Goal: Book appointment/travel/reservation

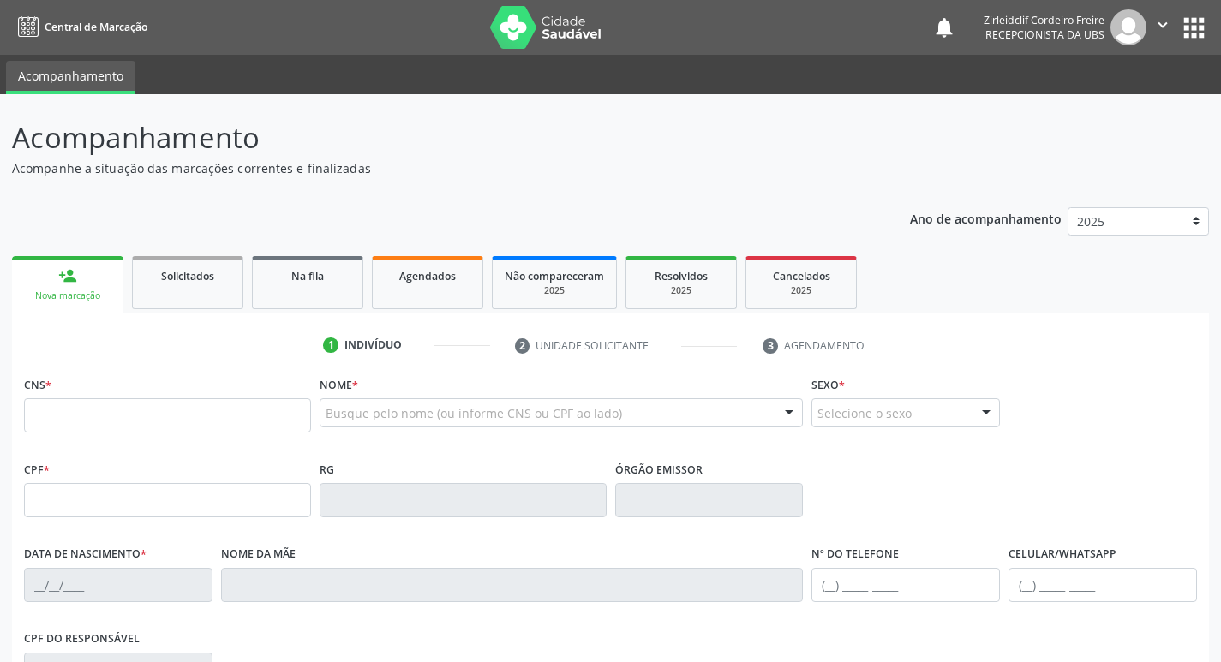
click at [82, 289] on link "person_add Nova marcação" at bounding box center [67, 284] width 111 height 57
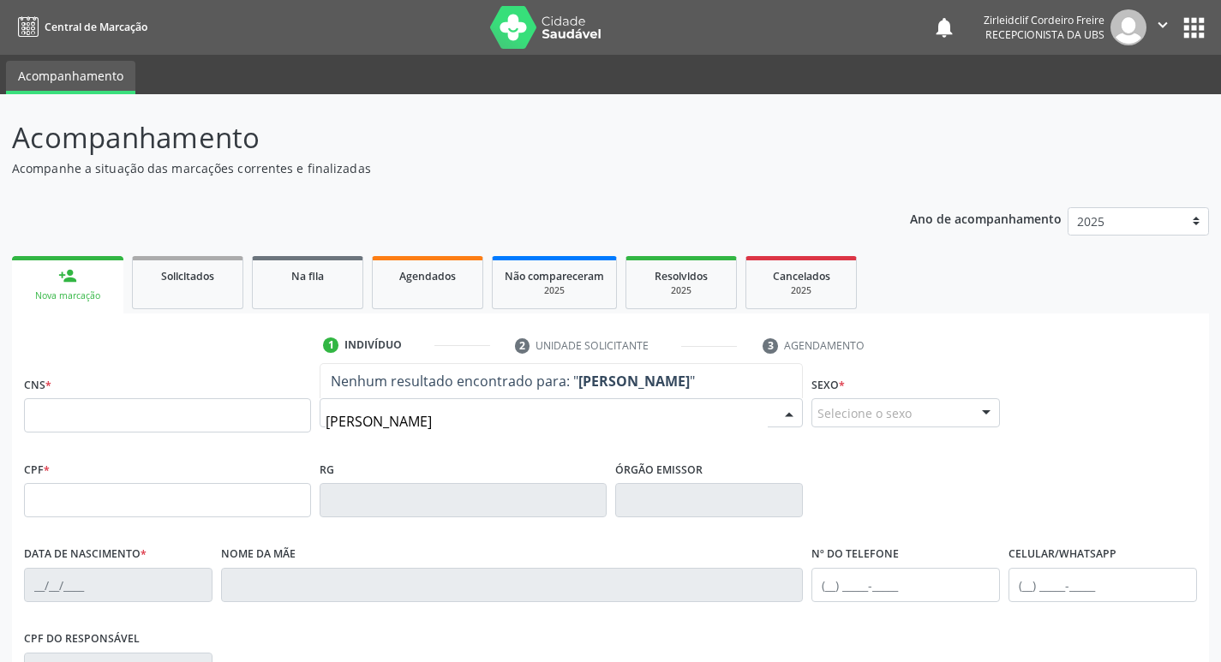
type input "[PERSON_NAME]"
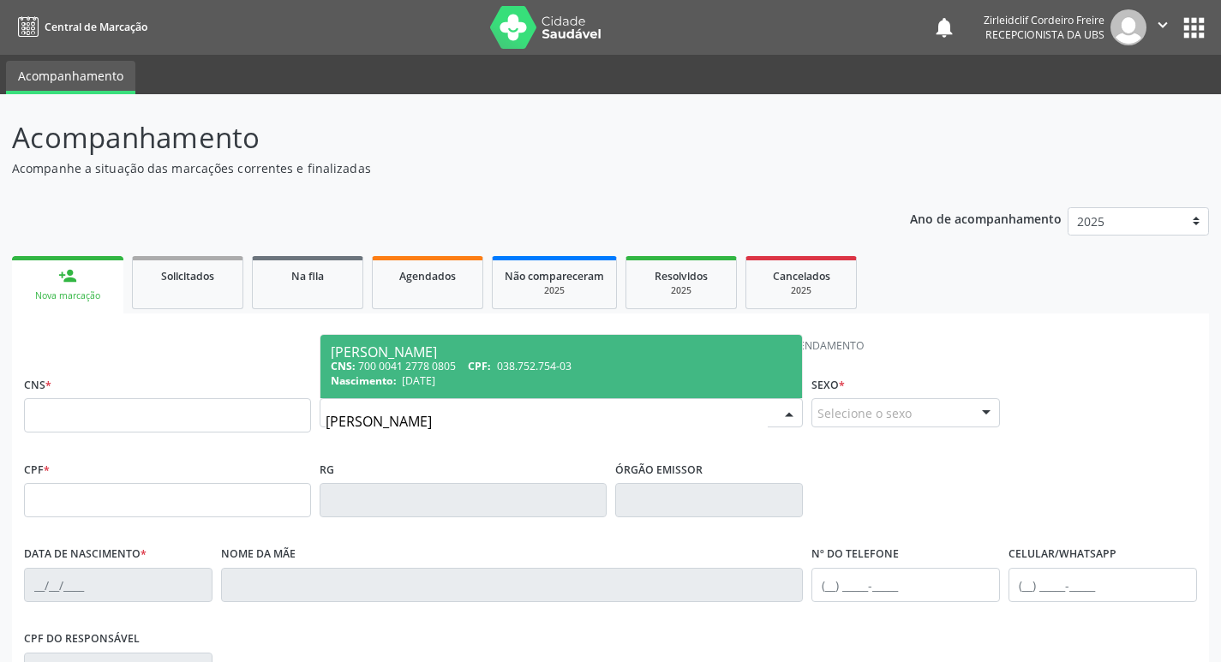
click at [547, 368] on span "038.752.754-03" at bounding box center [534, 366] width 75 height 15
type input "700 0041 2778 0805"
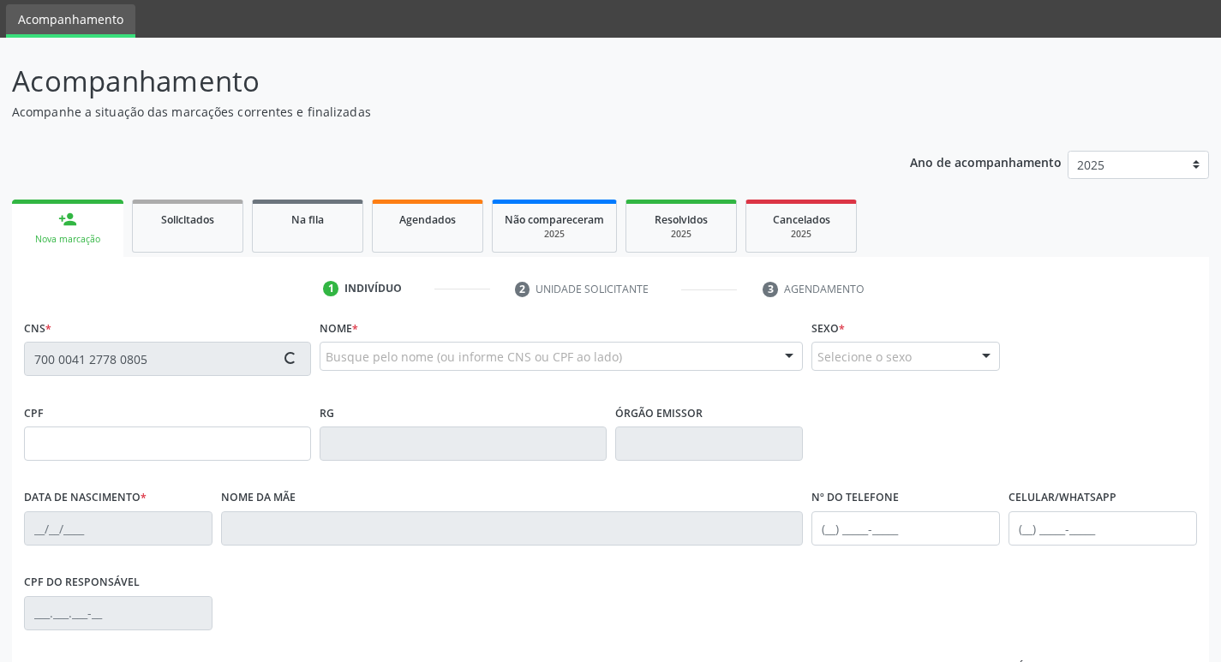
type input "038.752.754-03"
type input "[DATE]"
type input "[PERSON_NAME]"
type input "[PHONE_NUMBER]"
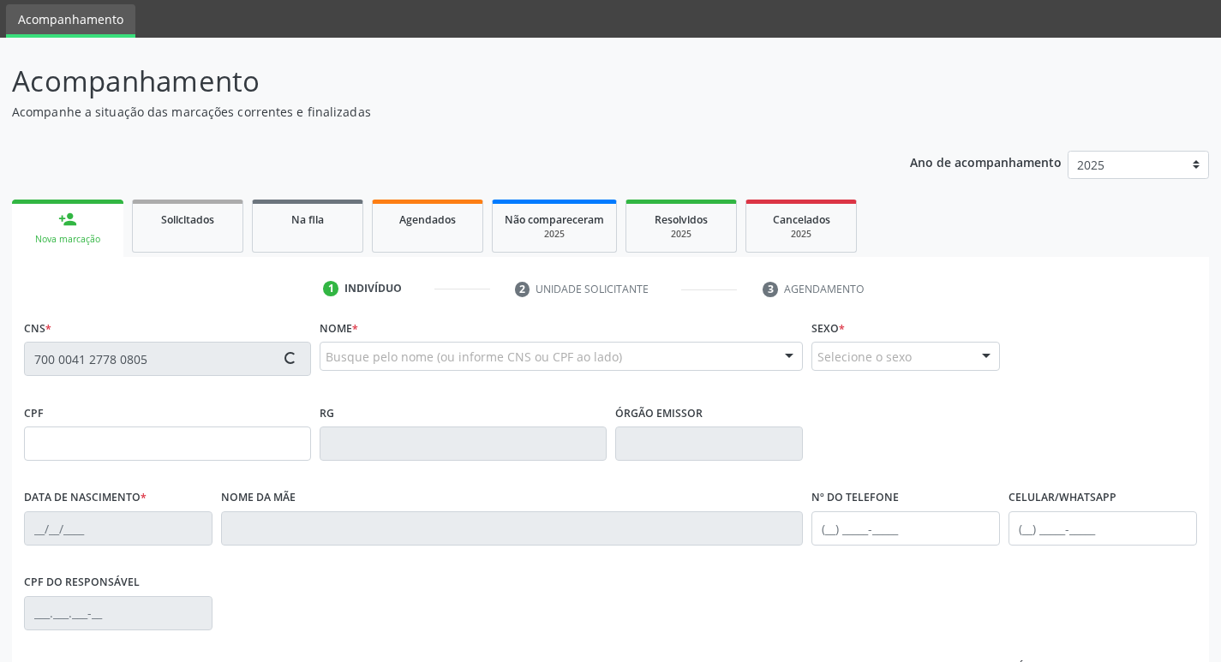
type input "29"
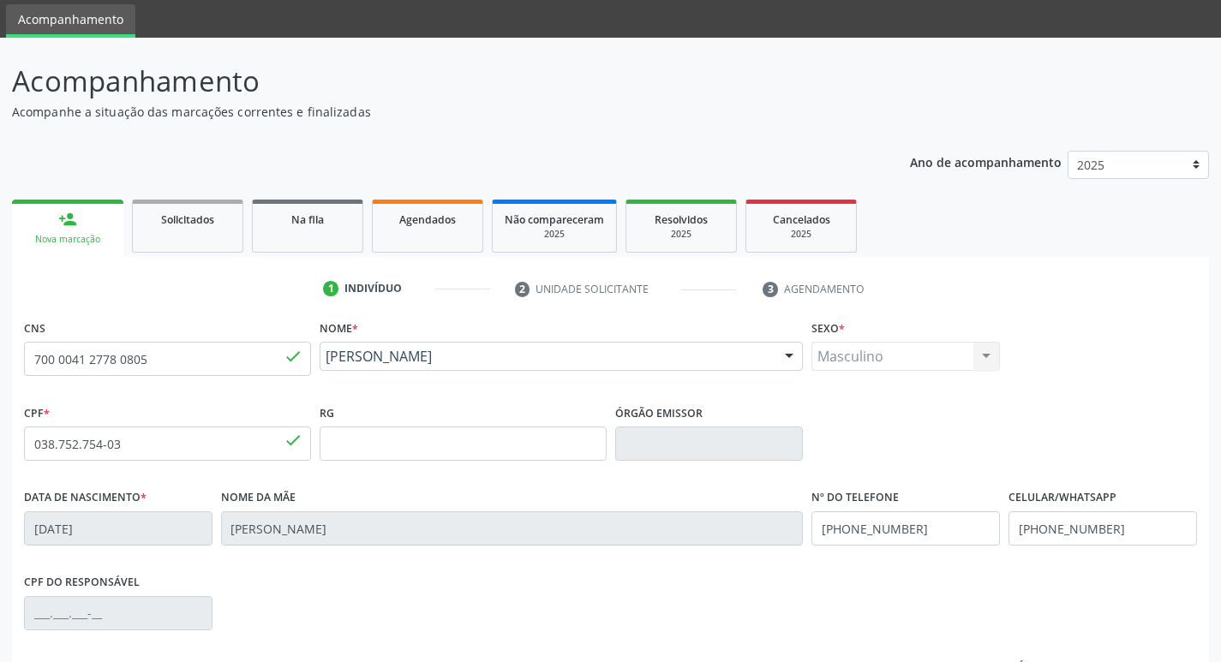
scroll to position [266, 0]
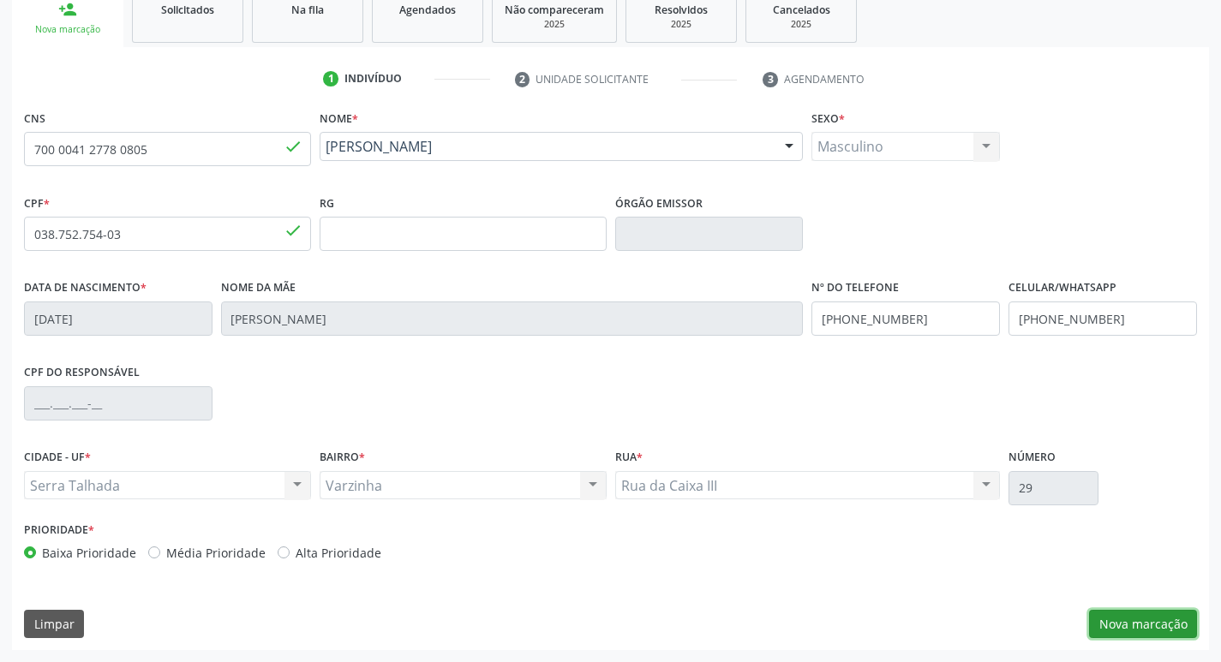
click at [1121, 630] on button "Nova marcação" at bounding box center [1143, 624] width 108 height 29
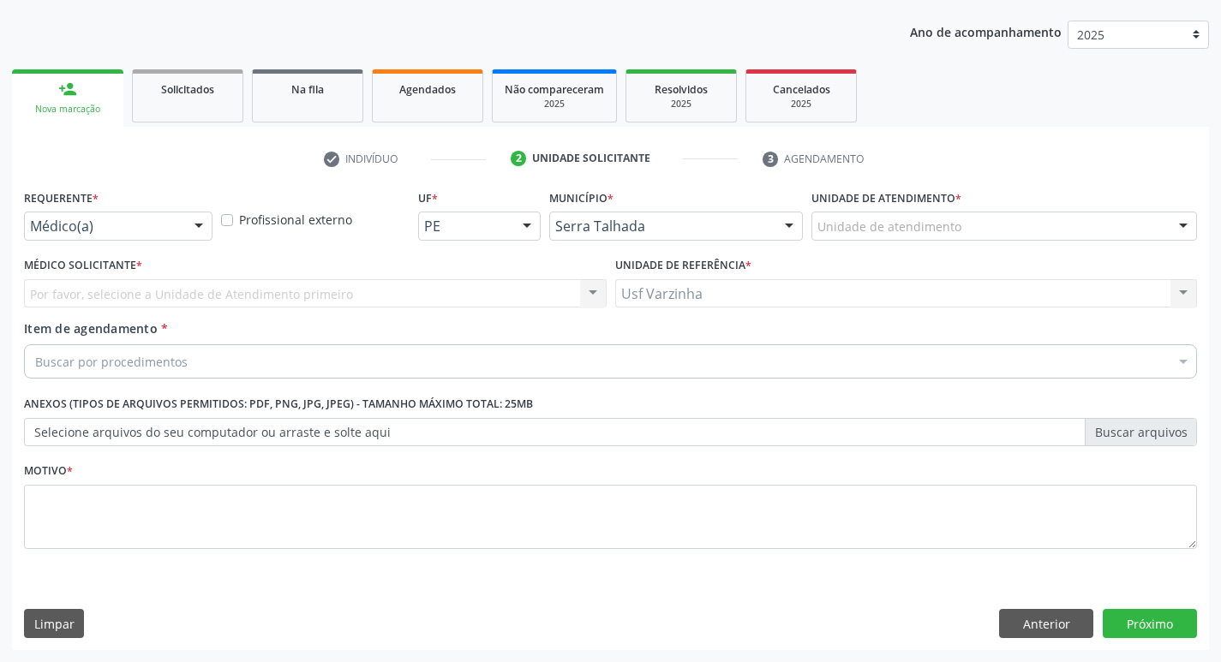
scroll to position [187, 0]
click at [200, 225] on div at bounding box center [199, 226] width 26 height 29
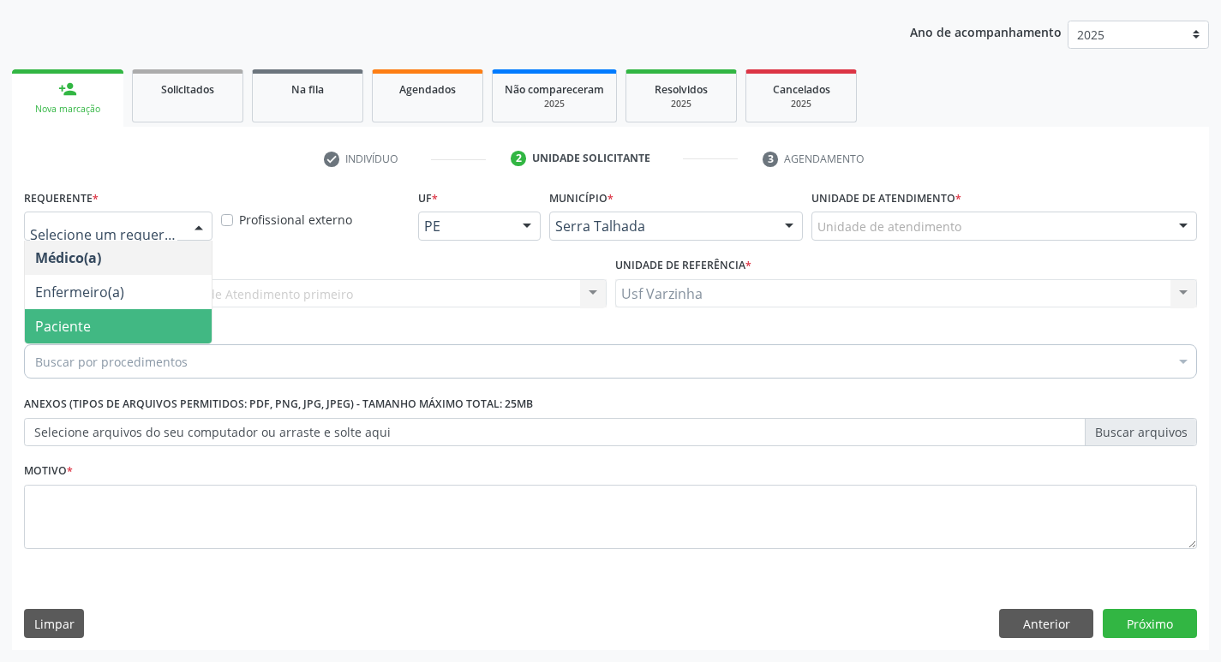
click at [142, 315] on span "Paciente" at bounding box center [118, 326] width 187 height 34
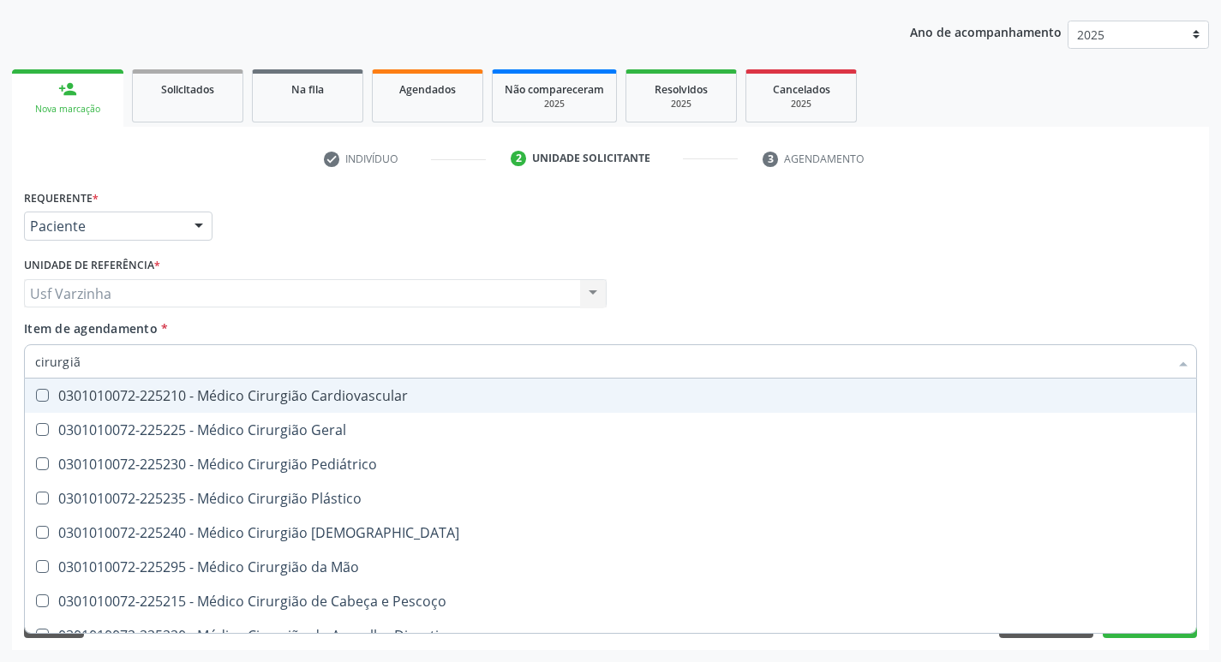
type input "cirurgião"
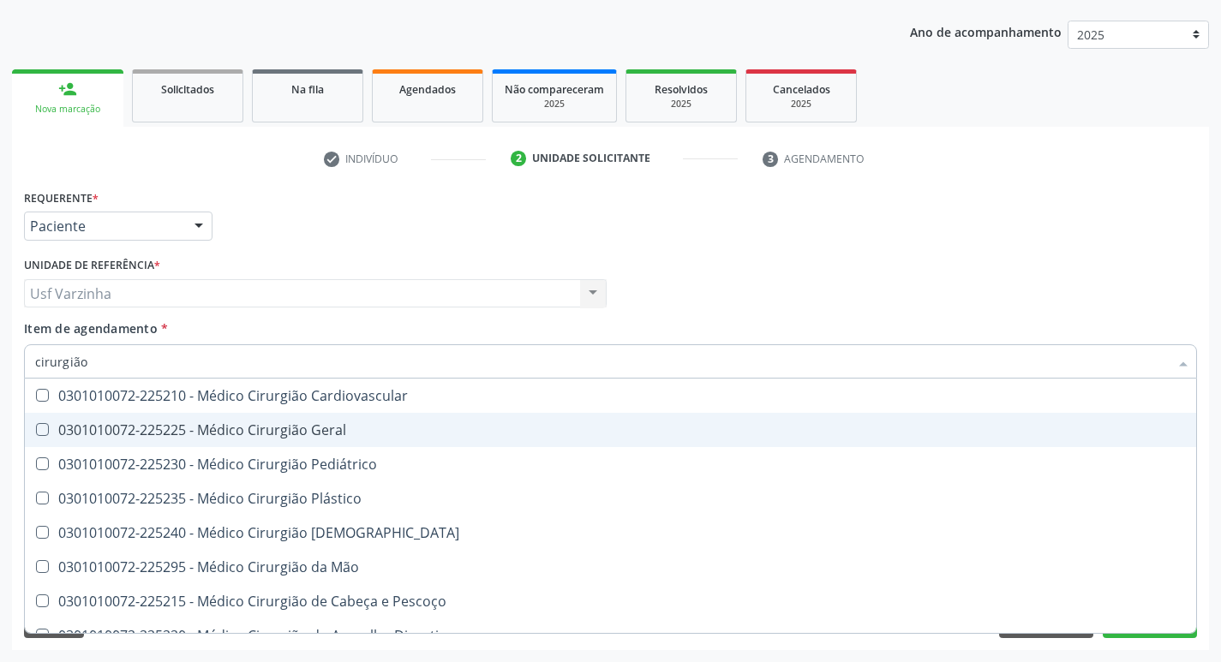
click at [218, 425] on div "0301010072-225225 - Médico Cirurgião Geral" at bounding box center [610, 430] width 1151 height 14
checkbox Geral "true"
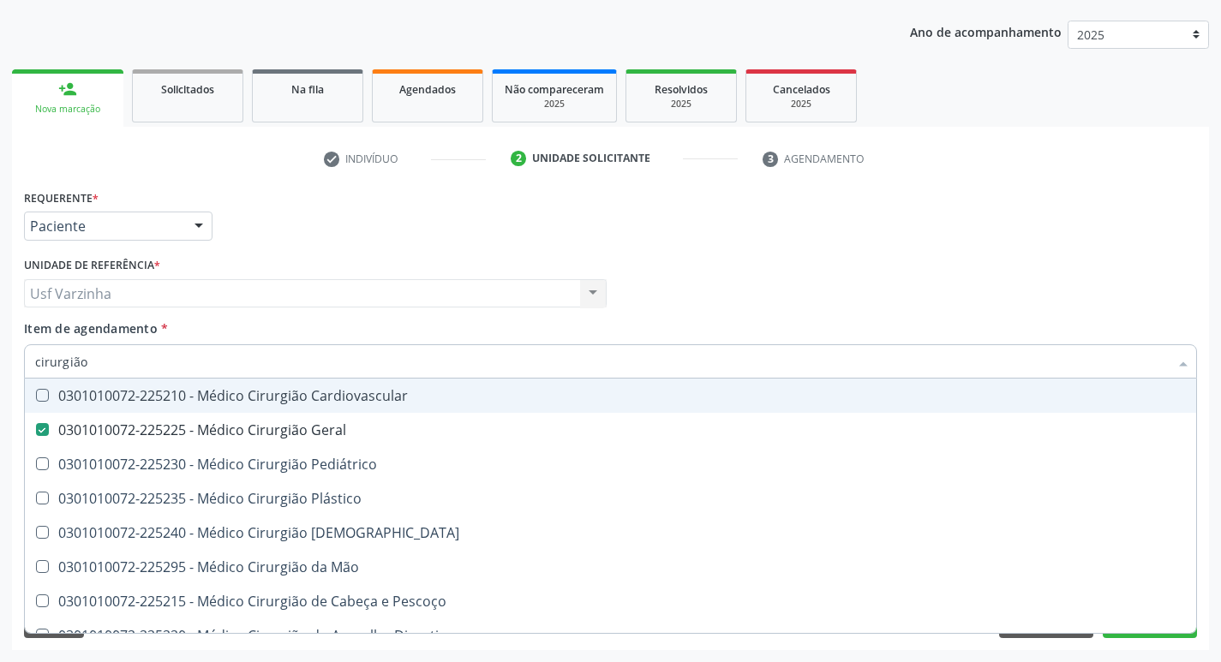
click at [196, 226] on div at bounding box center [199, 226] width 26 height 29
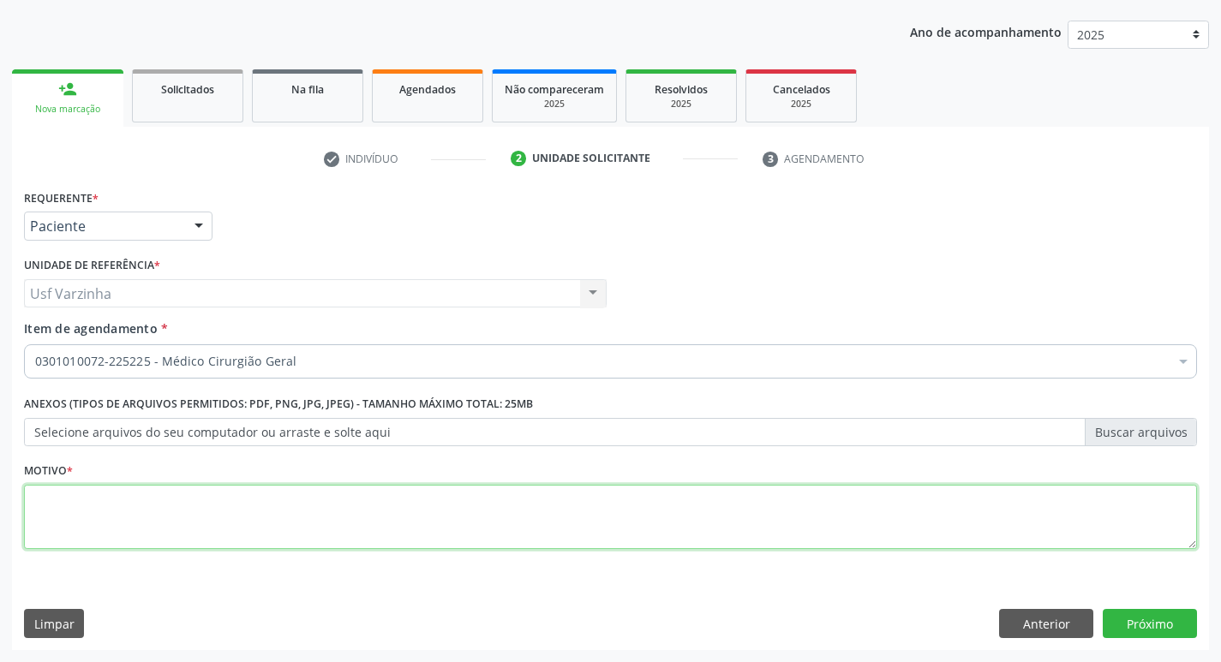
click at [54, 512] on textarea at bounding box center [610, 517] width 1173 height 65
type textarea "rastreio"
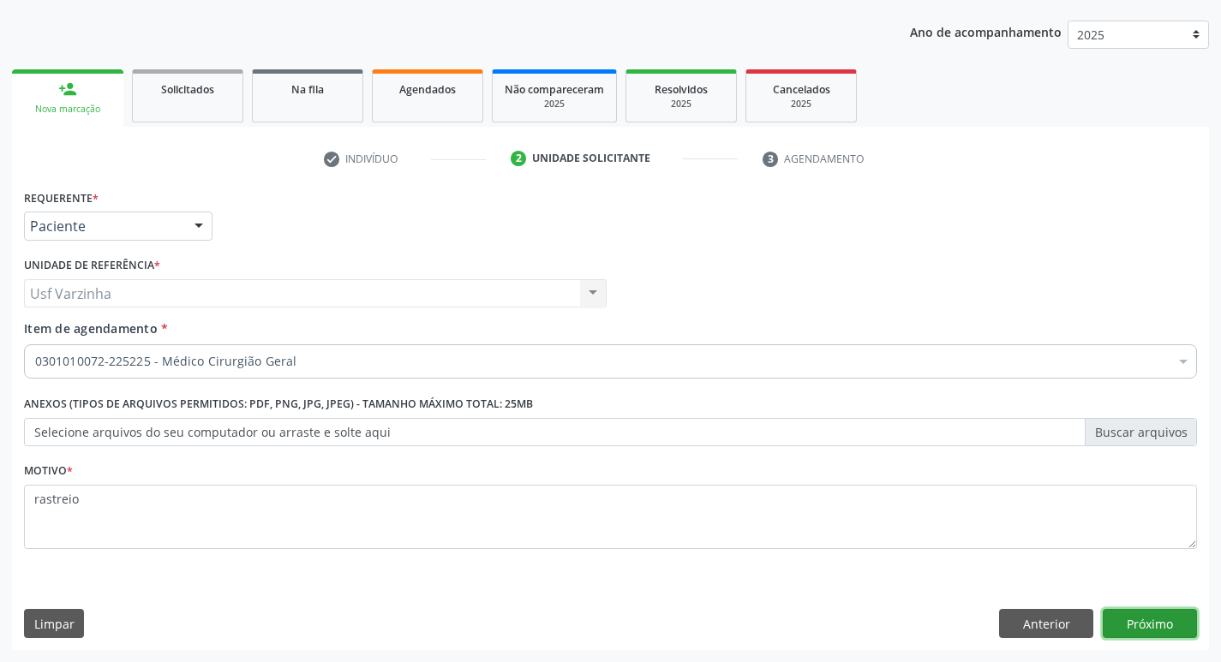
click at [1175, 625] on button "Próximo" at bounding box center [1150, 623] width 94 height 29
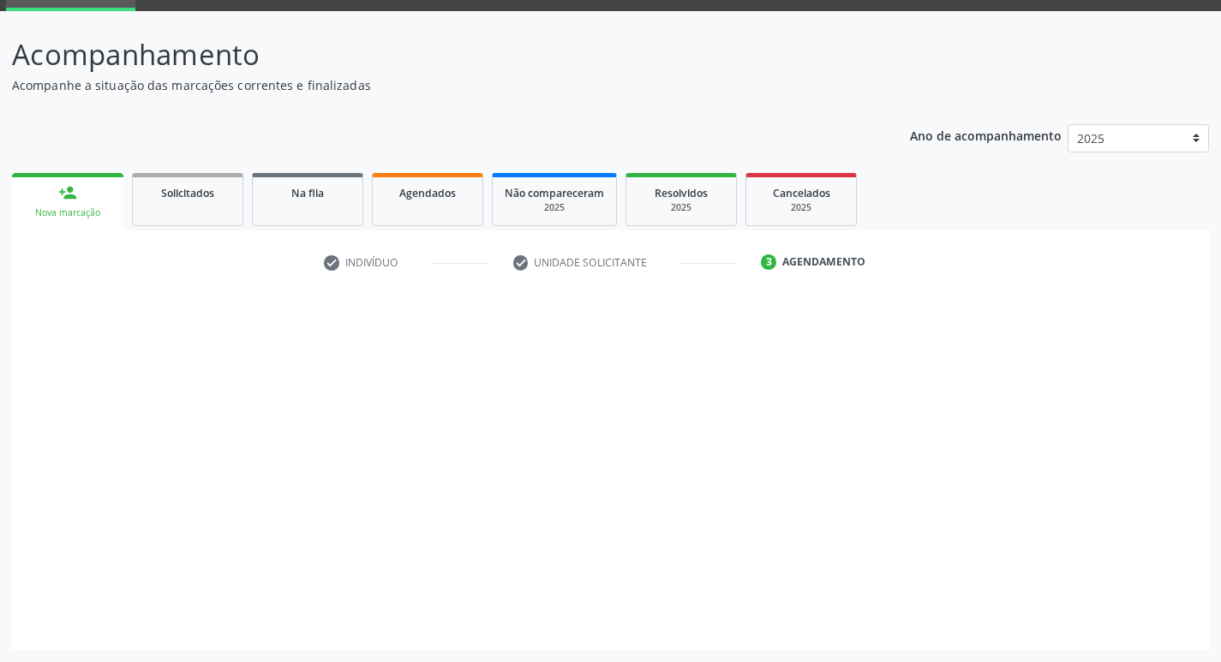
scroll to position [83, 0]
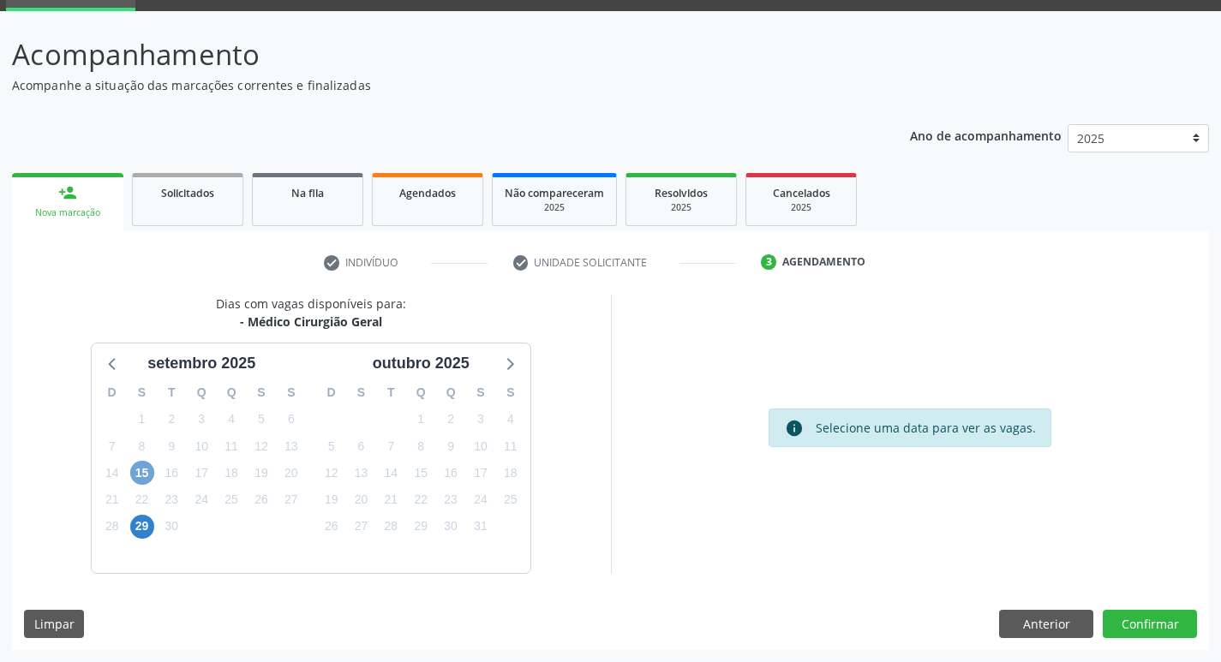
click at [136, 473] on span "15" at bounding box center [142, 473] width 24 height 24
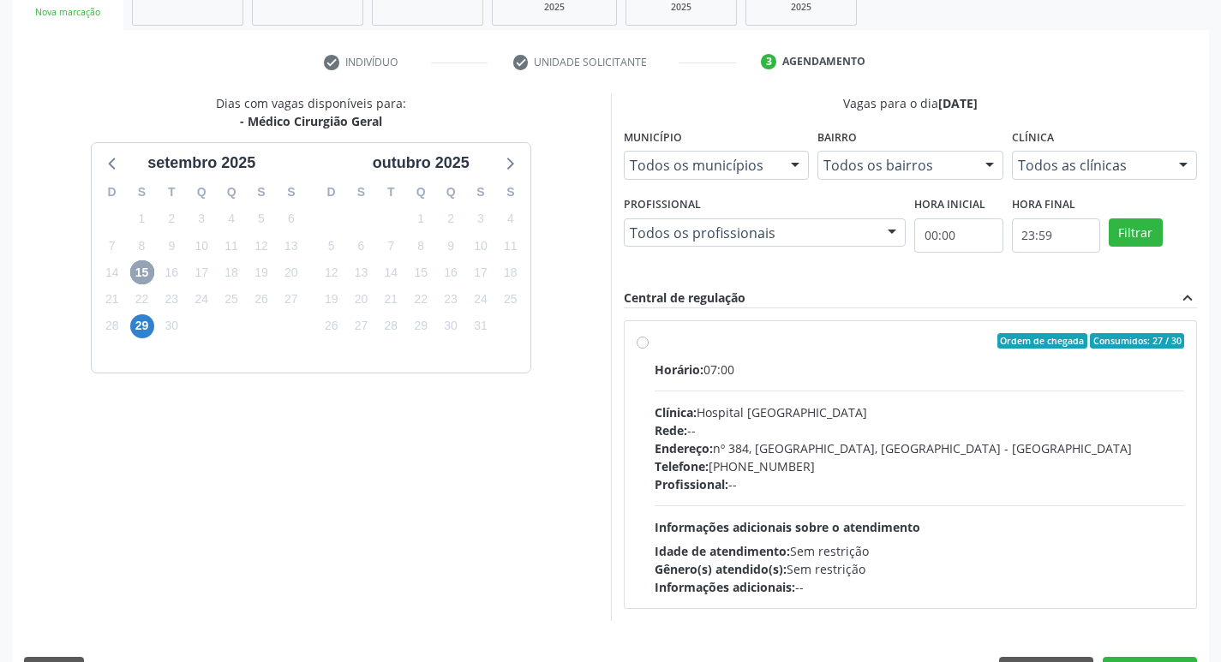
scroll to position [331, 0]
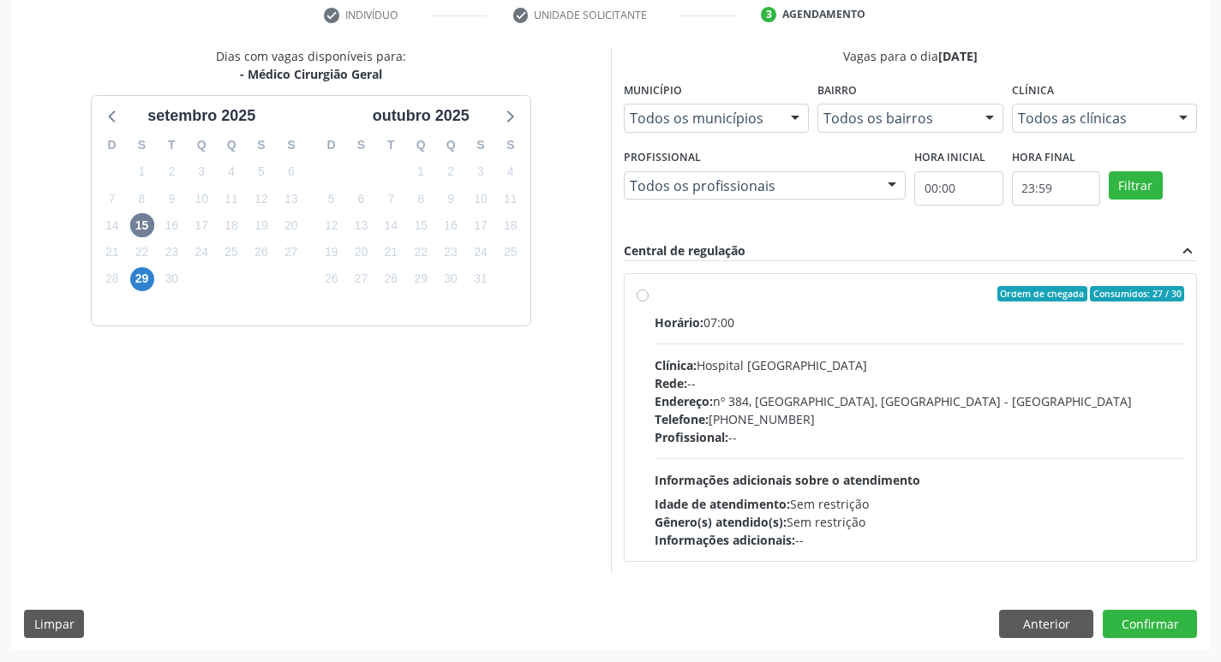
click at [655, 299] on label "Ordem de chegada Consumidos: 27 / 30 Horário: 07:00 Clínica: Hospital [GEOGRAPH…" at bounding box center [920, 417] width 530 height 263
click at [644, 299] on input "Ordem de chegada Consumidos: 27 / 30 Horário: 07:00 Clínica: Hospital [GEOGRAPH…" at bounding box center [643, 293] width 12 height 15
radio input "true"
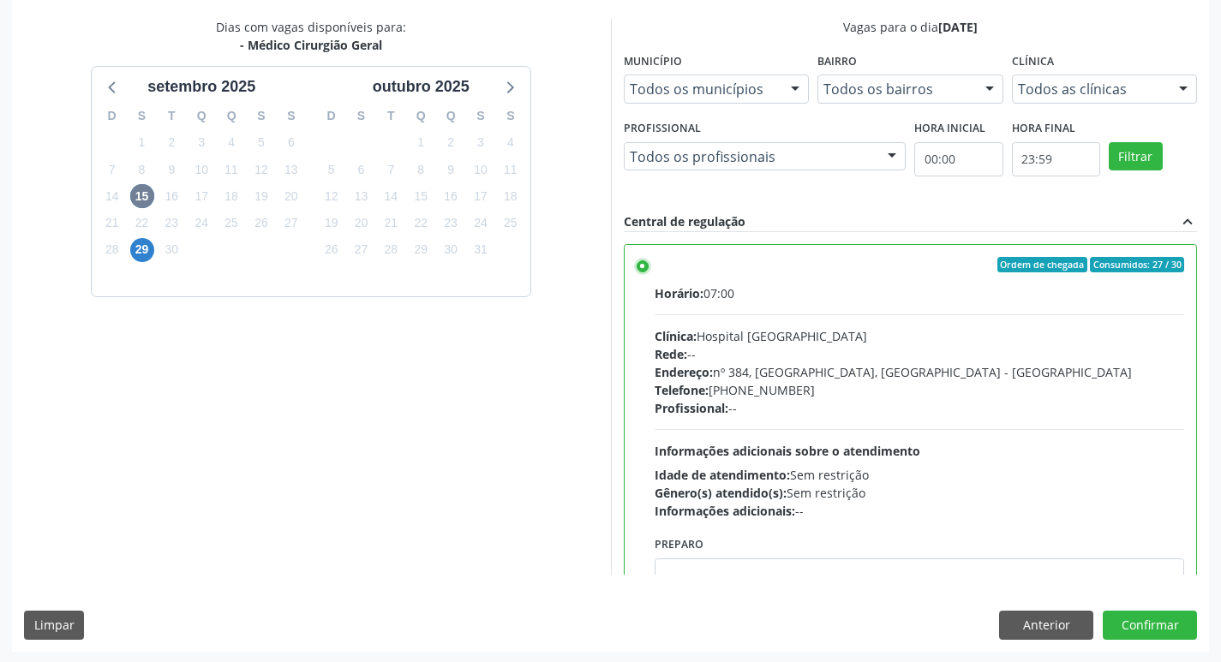
scroll to position [362, 0]
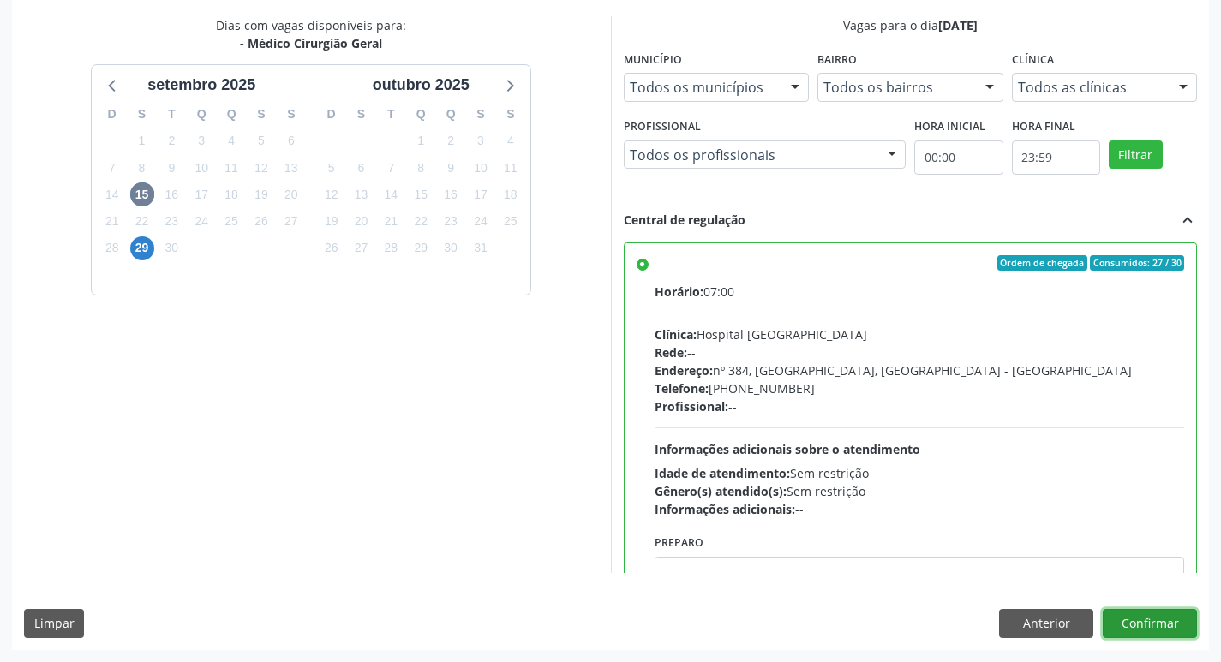
click at [1153, 630] on button "Confirmar" at bounding box center [1150, 623] width 94 height 29
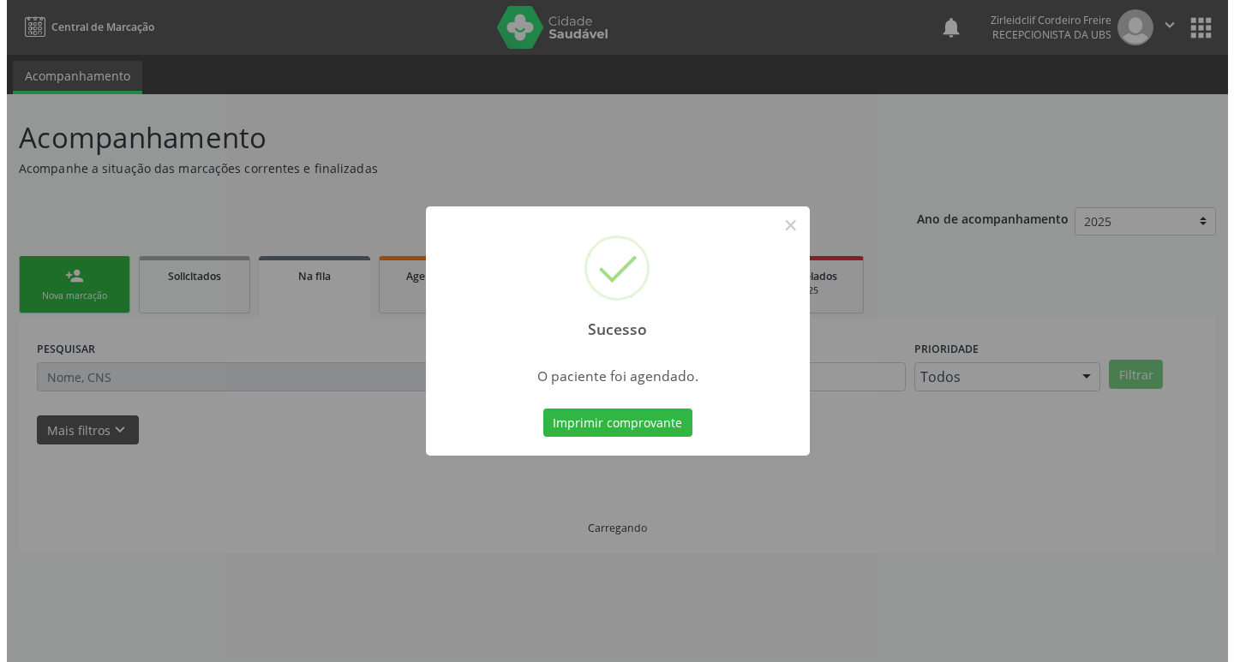
scroll to position [0, 0]
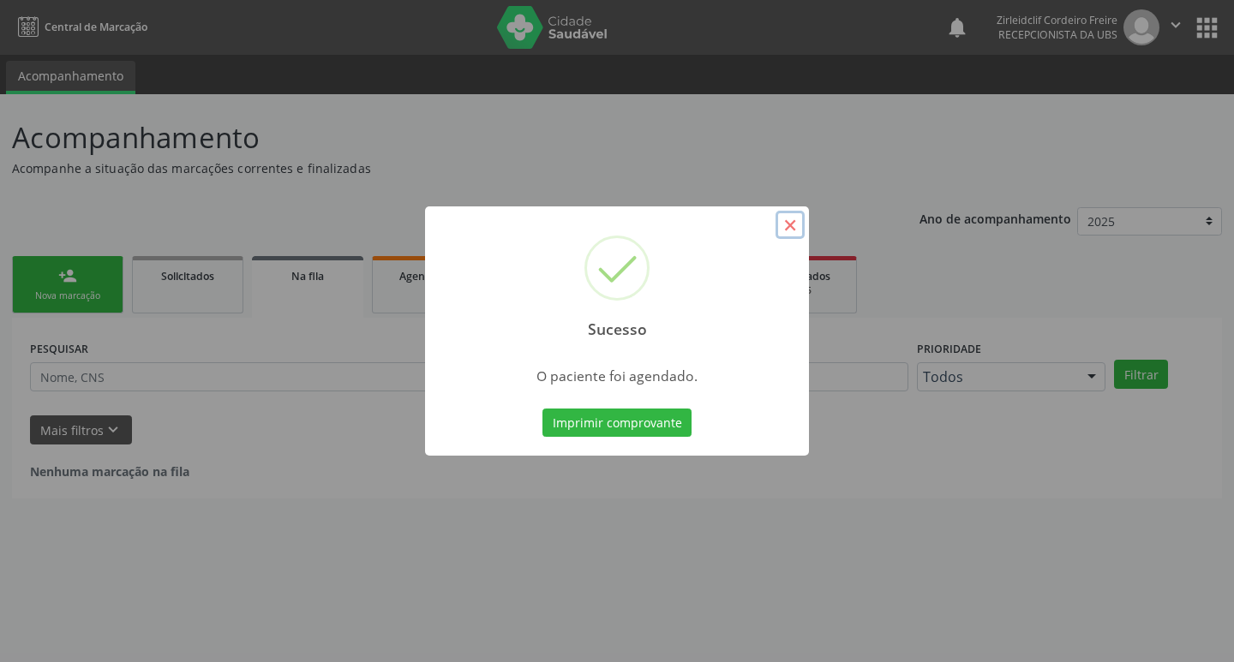
click at [787, 221] on button "×" at bounding box center [789, 225] width 29 height 29
